Goal: Find contact information: Find contact information

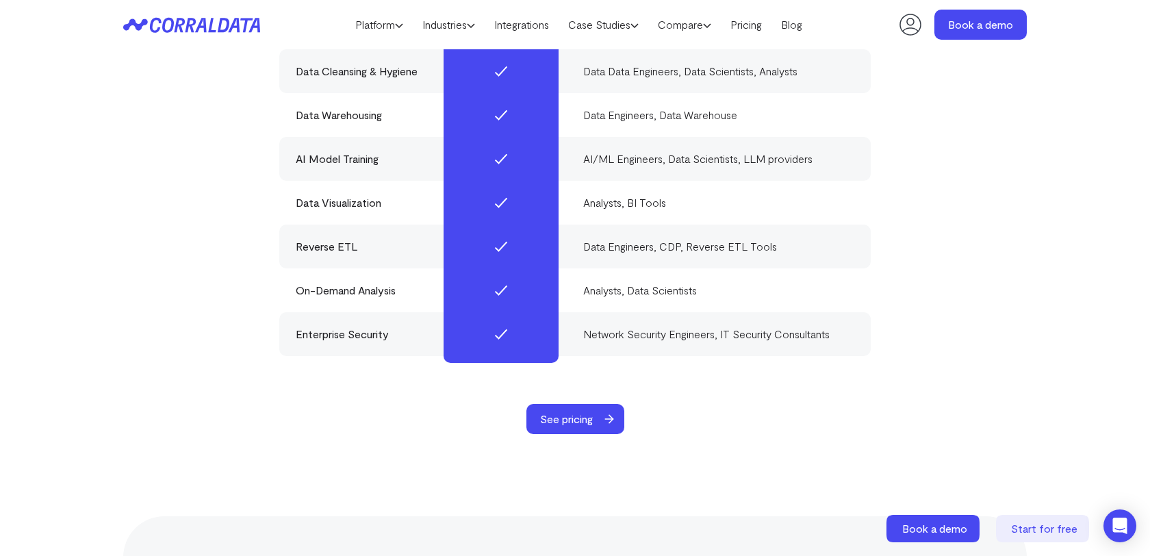
scroll to position [5886, 0]
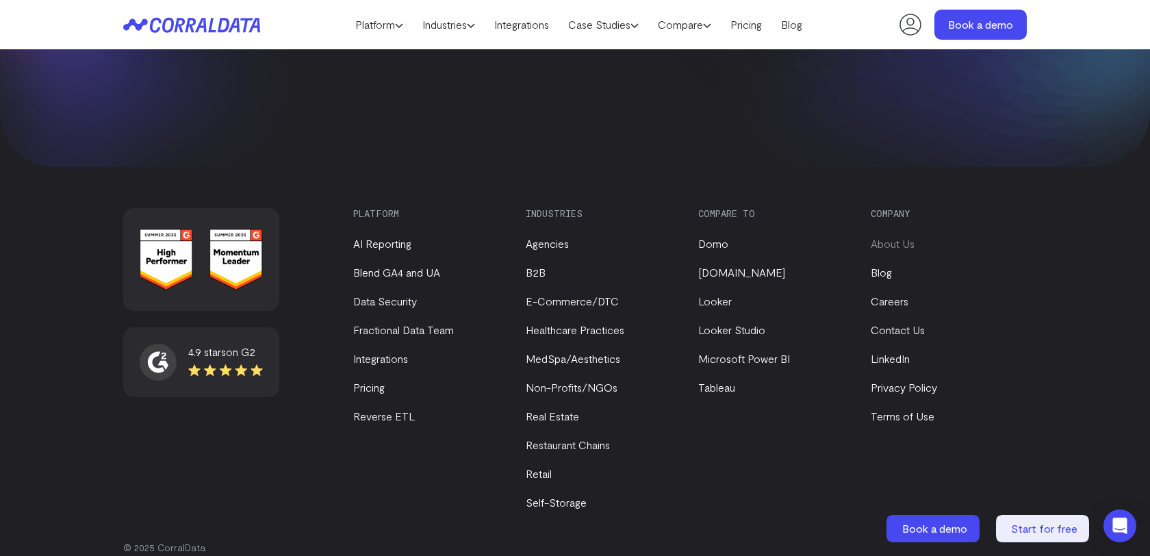
click at [887, 237] on link "About Us" at bounding box center [893, 243] width 44 height 13
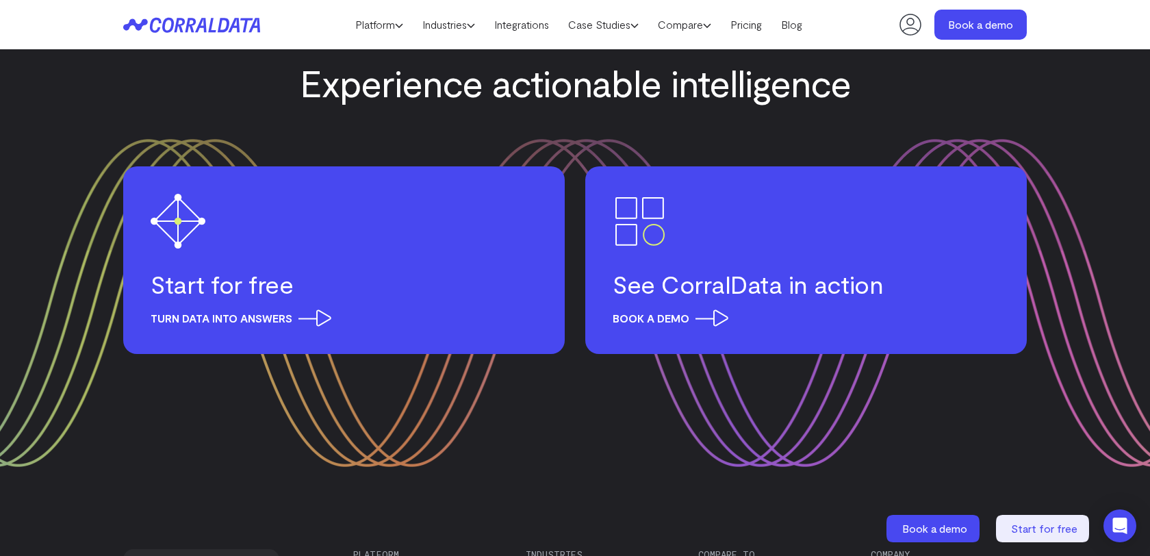
scroll to position [1898, 0]
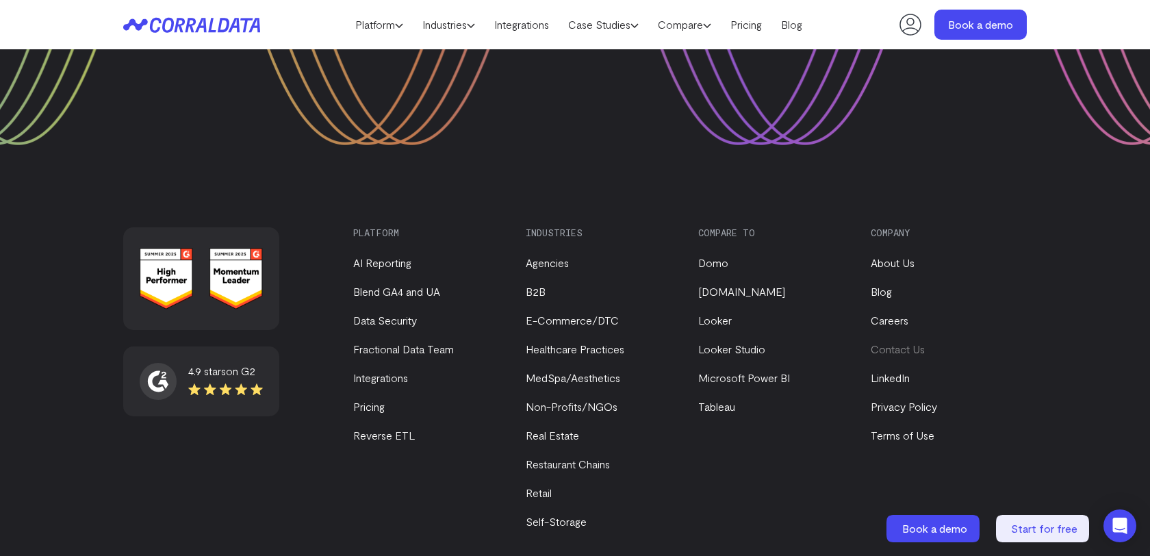
click at [906, 342] on link "Contact Us" at bounding box center [898, 348] width 54 height 13
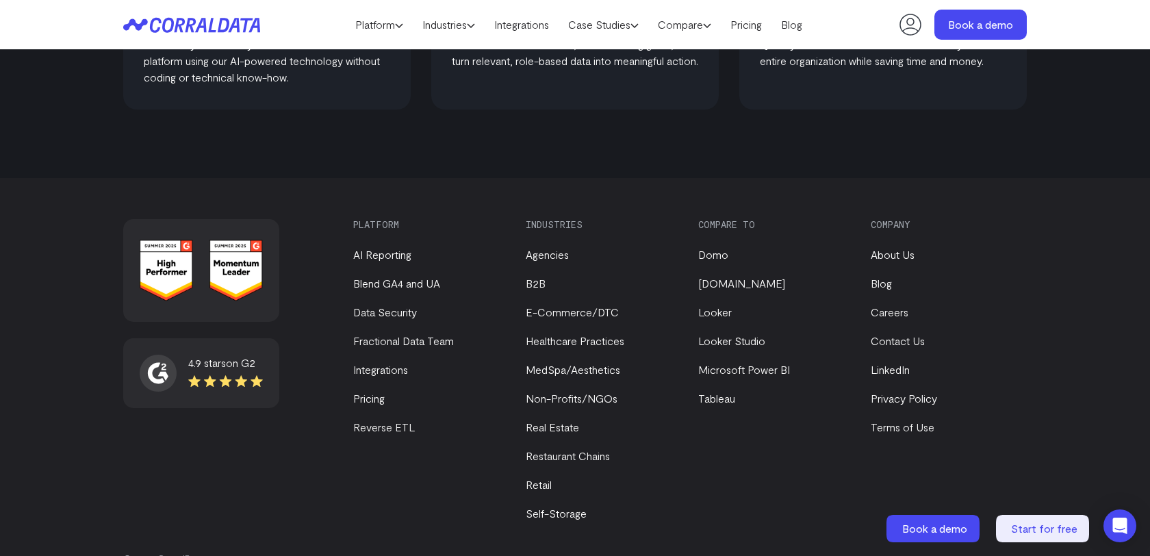
scroll to position [932, 0]
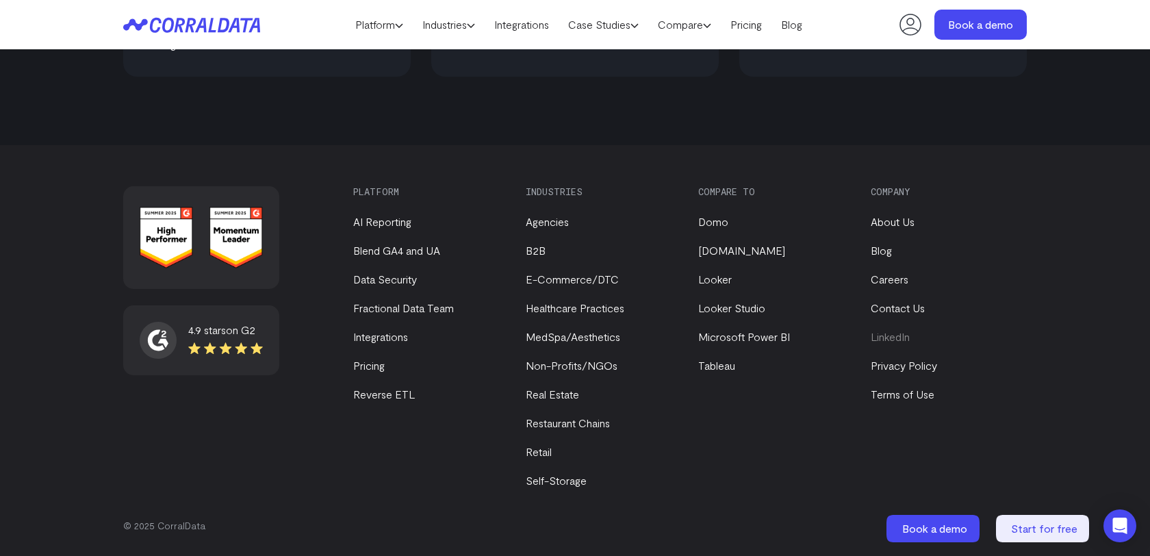
click at [896, 340] on link "LinkedIn" at bounding box center [890, 336] width 39 height 13
